Goal: Task Accomplishment & Management: Use online tool/utility

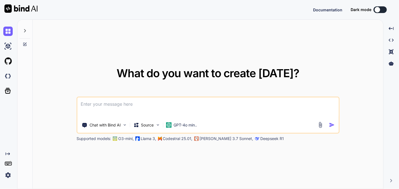
click at [11, 173] on img at bounding box center [7, 174] width 9 height 9
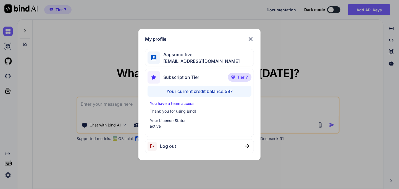
type textarea "x"
click at [246, 42] on div "My profile" at bounding box center [199, 39] width 108 height 7
click at [246, 39] on div "My profile" at bounding box center [199, 39] width 108 height 7
click at [251, 39] on img at bounding box center [250, 39] width 7 height 7
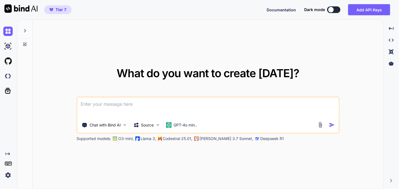
click at [13, 80] on div at bounding box center [9, 75] width 12 height 9
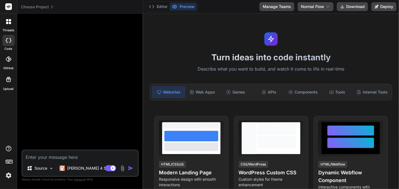
click at [45, 6] on span "Choose Project" at bounding box center [37, 7] width 33 height 6
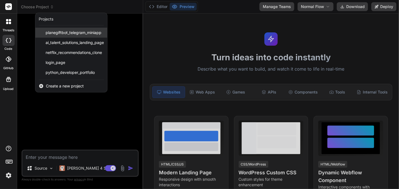
click at [57, 35] on span "planegiftbot_telegram_miniapp" at bounding box center [74, 33] width 56 height 6
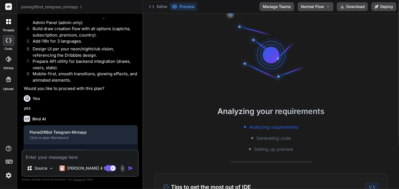
scroll to position [996, 0]
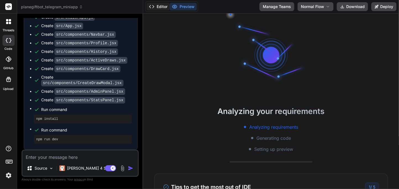
click at [158, 7] on button "Editor" at bounding box center [158, 7] width 23 height 8
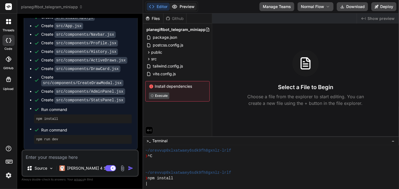
click at [173, 8] on icon at bounding box center [175, 7] width 6 height 6
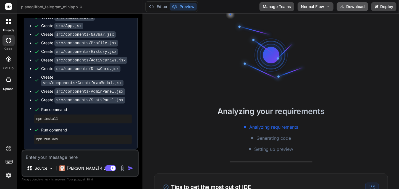
click at [341, 3] on button "Download" at bounding box center [351, 6] width 31 height 9
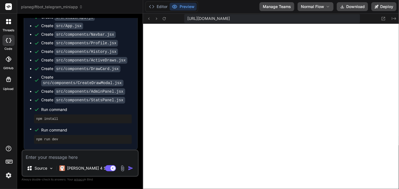
scroll to position [132, 0]
click at [351, 7] on button "Download" at bounding box center [351, 6] width 31 height 9
click at [341, 4] on icon at bounding box center [342, 6] width 4 height 4
click at [49, 6] on span "planegiftbot_telegram_miniapp" at bounding box center [52, 7] width 62 height 6
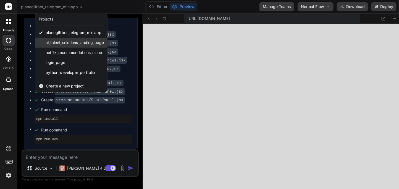
click at [49, 42] on span "ai_talent_solutions_landing_page" at bounding box center [75, 43] width 58 height 6
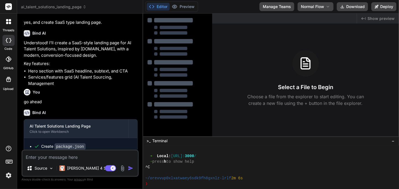
scroll to position [171, 0]
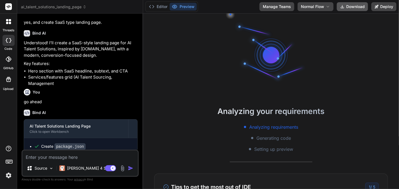
click at [352, 8] on button "Download" at bounding box center [351, 6] width 31 height 9
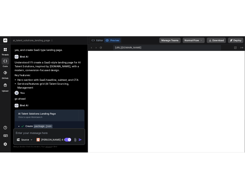
scroll to position [436, 0]
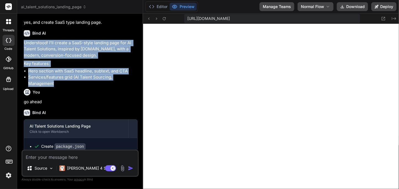
drag, startPoint x: 67, startPoint y: 98, endPoint x: 23, endPoint y: 55, distance: 61.5
click at [23, 55] on div "You go to www.witarist.com and learn about their services and create a new land…" at bounding box center [81, 83] width 116 height 131
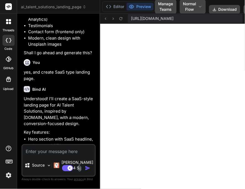
scroll to position [239, 0]
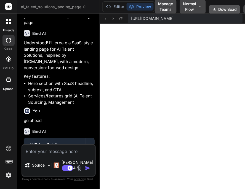
click at [217, 9] on button "Download" at bounding box center [224, 9] width 31 height 9
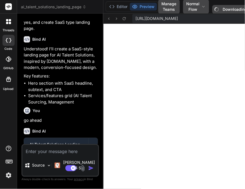
type textarea "x"
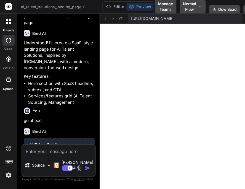
click at [9, 175] on img at bounding box center [8, 174] width 9 height 9
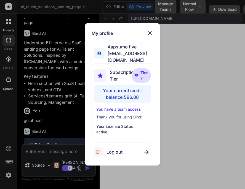
click at [149, 40] on div "My profile Aapsumo five appsumo_5@yopmail.com Subscription Tier Tier 7 Your cur…" at bounding box center [122, 94] width 75 height 142
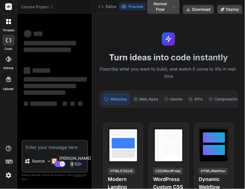
click at [7, 174] on img at bounding box center [8, 174] width 9 height 9
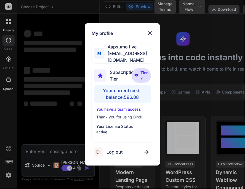
click at [150, 36] on img at bounding box center [150, 33] width 7 height 7
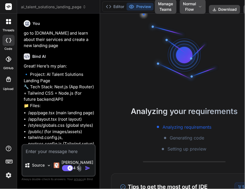
scroll to position [282, 0]
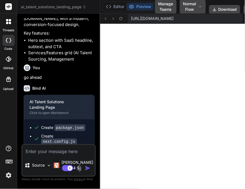
type textarea "x"
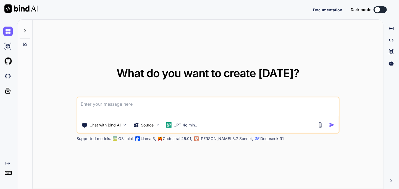
type textarea "x"
click at [9, 75] on img at bounding box center [7, 75] width 9 height 9
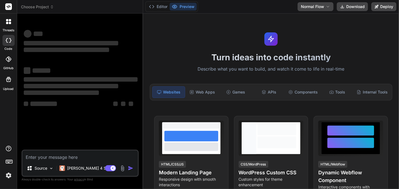
click at [37, 10] on header "Choose Project Created with Pixso." at bounding box center [80, 7] width 126 height 14
click at [50, 4] on span "Choose Project" at bounding box center [37, 7] width 33 height 6
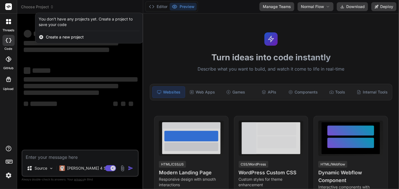
click at [43, 7] on div at bounding box center [199, 94] width 399 height 189
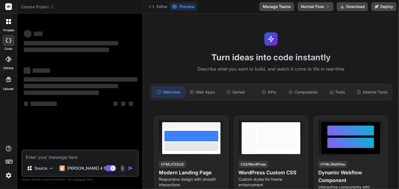
click at [51, 9] on span "Choose Project" at bounding box center [37, 7] width 33 height 6
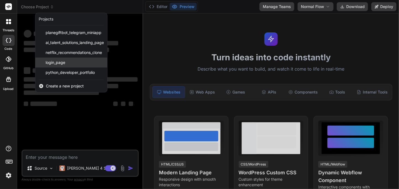
click at [57, 62] on span "login_page" at bounding box center [56, 63] width 20 height 6
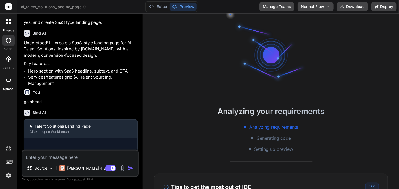
scroll to position [177, 0]
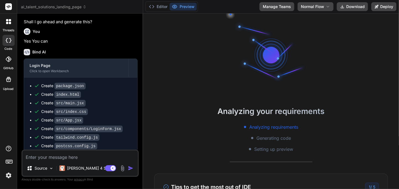
click at [238, 70] on div at bounding box center [270, 55] width 83 height 83
click at [341, 9] on icon at bounding box center [342, 6] width 4 height 4
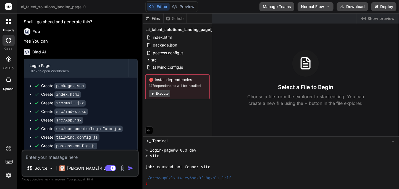
scroll to position [115, 0]
click at [342, 6] on icon at bounding box center [342, 6] width 4 height 4
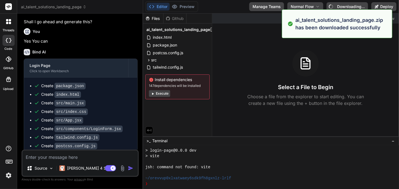
type textarea "x"
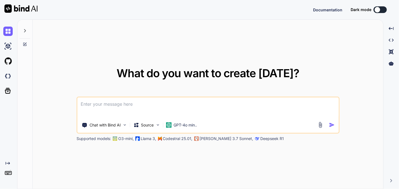
type textarea "x"
click at [9, 73] on img at bounding box center [7, 75] width 9 height 9
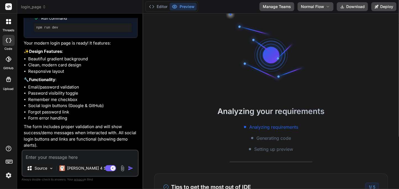
scroll to position [346, 0]
click at [354, 9] on button "Download" at bounding box center [351, 6] width 31 height 9
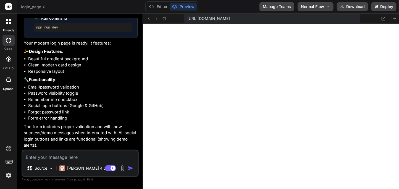
scroll to position [110, 0]
click at [354, 3] on button "Download" at bounding box center [351, 6] width 31 height 9
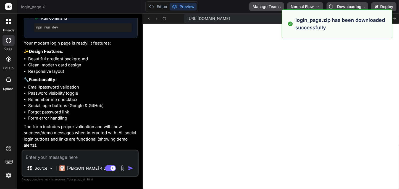
type textarea "x"
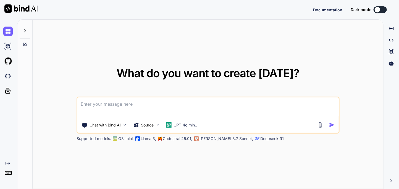
type textarea "x"
click at [4, 75] on img at bounding box center [7, 75] width 9 height 9
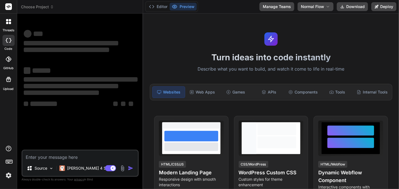
click at [39, 9] on span "Choose Project" at bounding box center [37, 7] width 33 height 6
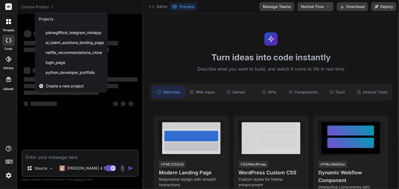
click at [35, 7] on div at bounding box center [199, 94] width 399 height 189
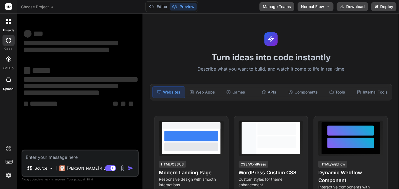
click at [35, 7] on span "Choose Project" at bounding box center [37, 7] width 33 height 6
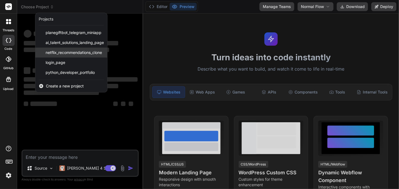
click at [60, 52] on span "netflix_recommendations_clone" at bounding box center [74, 53] width 56 height 6
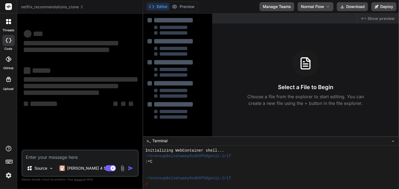
scroll to position [5, 0]
click at [59, 5] on span "netflix_recommendations_clone" at bounding box center [52, 7] width 63 height 6
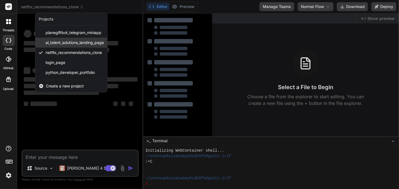
click at [51, 46] on div "ai_talent_solutions_landing_page" at bounding box center [71, 43] width 72 height 10
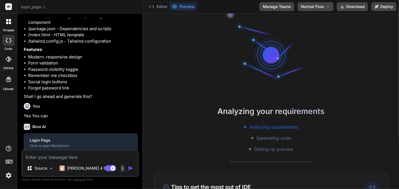
scroll to position [198, 0]
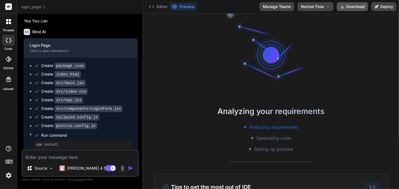
click at [347, 8] on button "Download" at bounding box center [351, 6] width 31 height 9
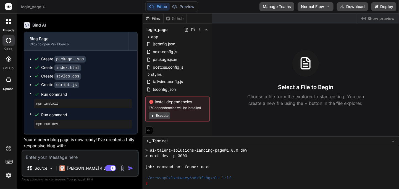
scroll to position [137, 0]
click at [44, 8] on icon at bounding box center [44, 7] width 2 height 1
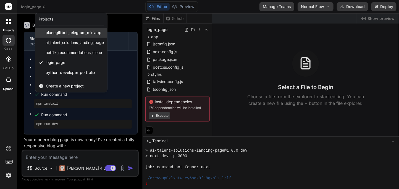
click at [42, 34] on div "planegiftbot_telegram_miniapp" at bounding box center [71, 33] width 72 height 10
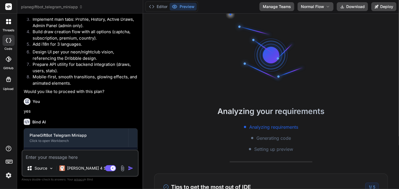
scroll to position [743, 0]
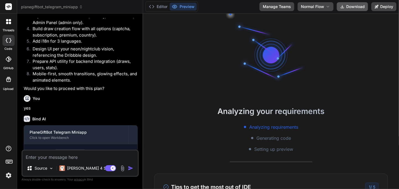
click at [357, 10] on button "Download" at bounding box center [351, 6] width 31 height 9
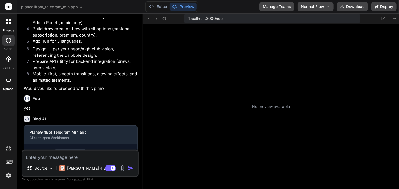
scroll to position [253, 0]
click at [345, 8] on button "Download" at bounding box center [351, 6] width 31 height 9
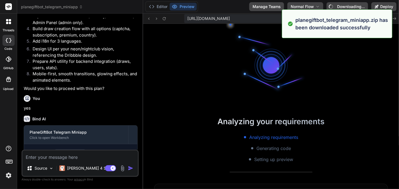
scroll to position [287, 0]
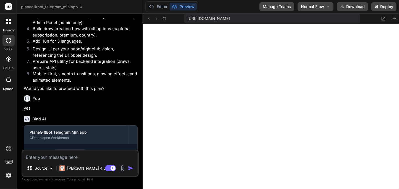
click at [71, 7] on span "planegiftbot_telegram_miniapp" at bounding box center [52, 7] width 62 height 6
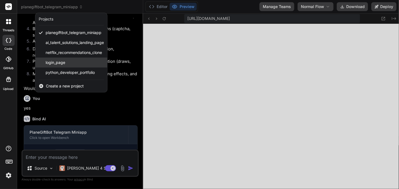
click at [53, 65] on div "login_page" at bounding box center [71, 62] width 72 height 10
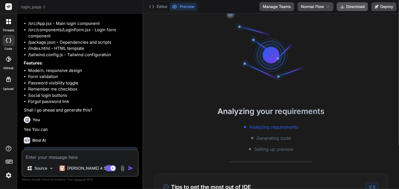
scroll to position [198, 0]
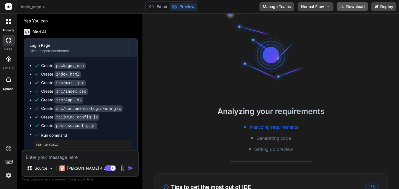
click at [347, 3] on button "Download" at bounding box center [351, 6] width 31 height 9
click at [349, 6] on button "Download" at bounding box center [351, 6] width 31 height 9
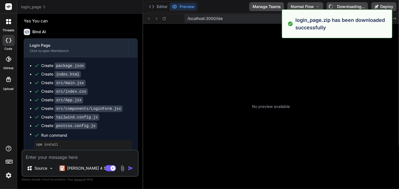
scroll to position [391, 0]
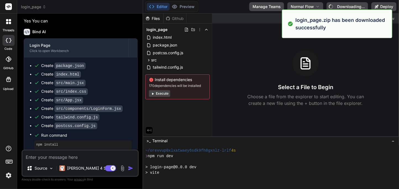
type textarea "x"
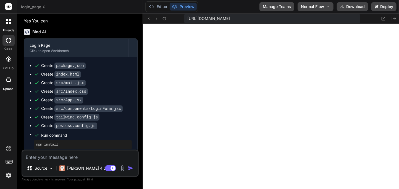
scroll to position [425, 0]
